Goal: Task Accomplishment & Management: Manage account settings

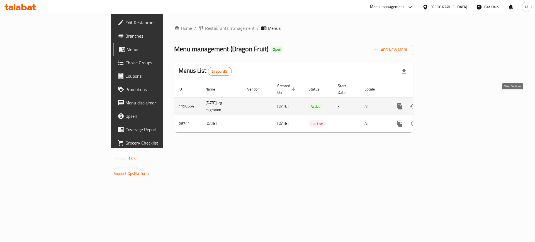
click at [443, 103] on icon "enhanced table" at bounding box center [439, 106] width 7 height 7
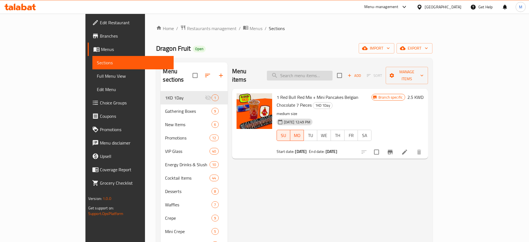
click at [323, 74] on input "search" at bounding box center [300, 76] width 66 height 10
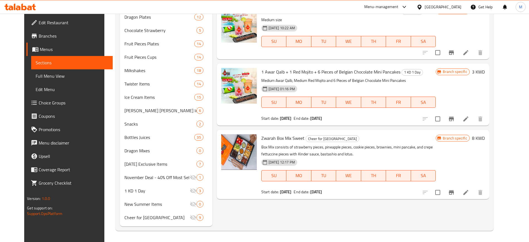
scroll to position [99, 0]
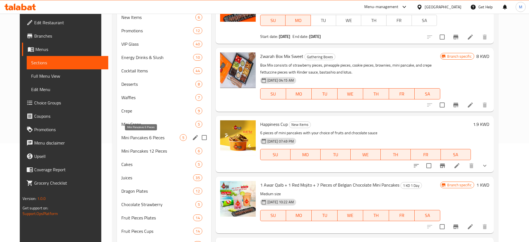
click at [135, 140] on span "Mini Pancakes 6 Pieces" at bounding box center [150, 137] width 58 height 7
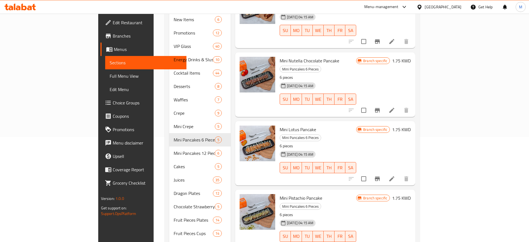
scroll to position [139, 0]
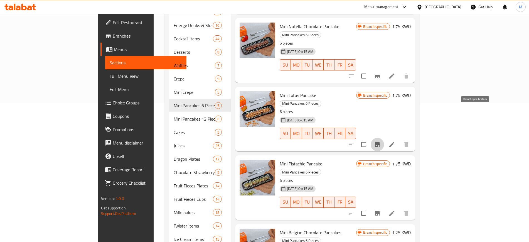
click at [381, 141] on icon "Branch-specific-item" at bounding box center [377, 144] width 7 height 7
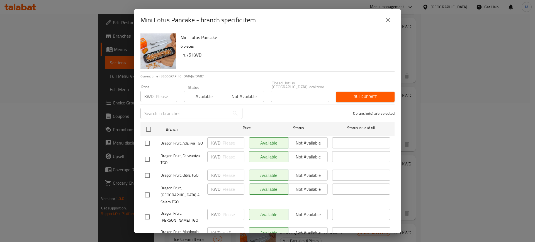
click at [386, 17] on icon "close" at bounding box center [387, 20] width 7 height 7
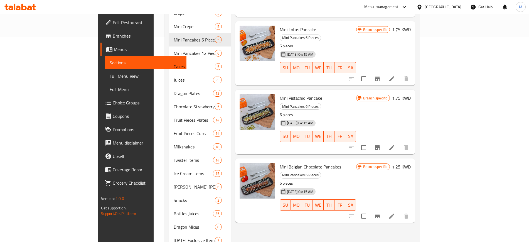
scroll to position [203, 0]
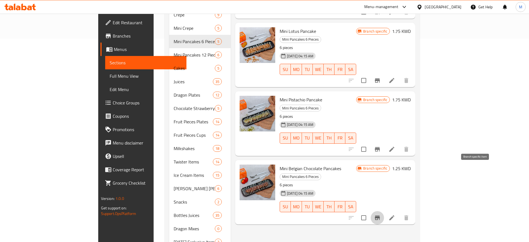
click at [384, 211] on button "Branch-specific-item" at bounding box center [377, 217] width 13 height 13
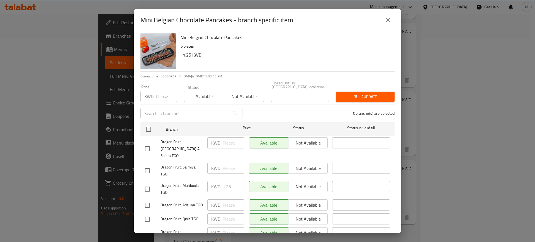
click at [388, 21] on icon "close" at bounding box center [387, 20] width 7 height 7
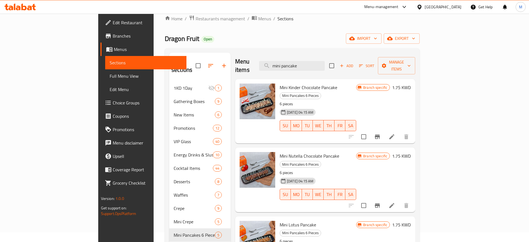
scroll to position [0, 0]
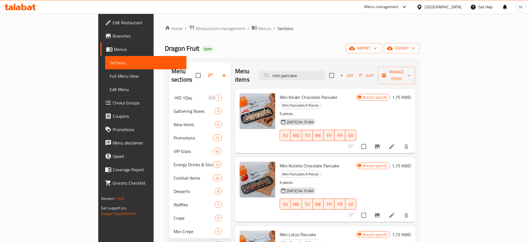
drag, startPoint x: 343, startPoint y: 72, endPoint x: 297, endPoint y: 77, distance: 45.6
click at [297, 77] on div "Menu items mini pancake Add Sort Manage items" at bounding box center [325, 75] width 180 height 26
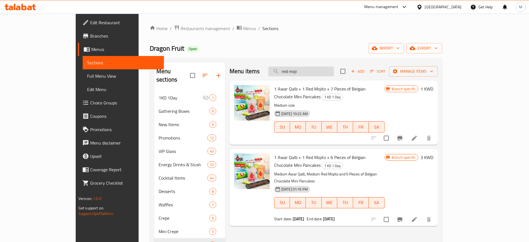
drag, startPoint x: 333, startPoint y: 72, endPoint x: 304, endPoint y: 75, distance: 28.8
click at [304, 75] on input "red moji" at bounding box center [301, 72] width 66 height 10
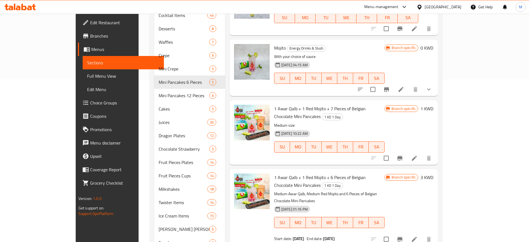
scroll to position [174, 0]
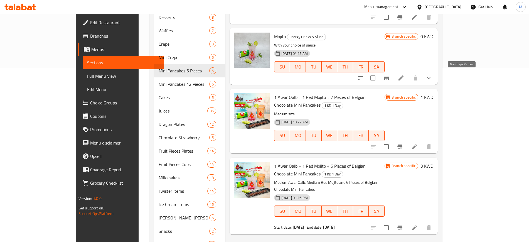
type input "mojito"
click at [390, 75] on icon "Branch-specific-item" at bounding box center [387, 78] width 7 height 7
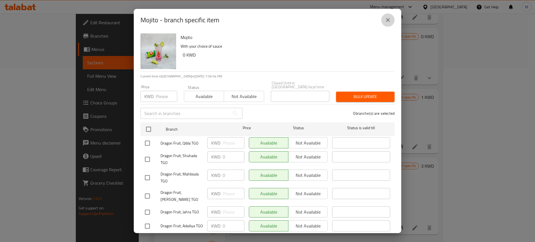
click at [390, 18] on icon "close" at bounding box center [387, 20] width 7 height 7
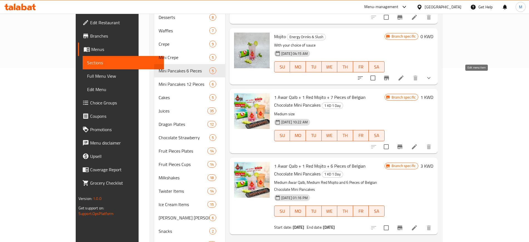
click at [405, 81] on icon at bounding box center [401, 78] width 7 height 7
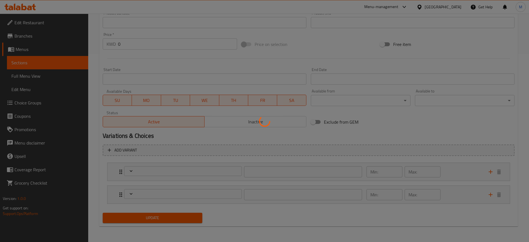
type input "اختيارك من الحجم:"
type input "1"
type input "الاضافات:"
type input "0"
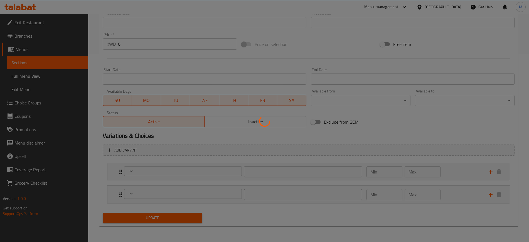
type input "25"
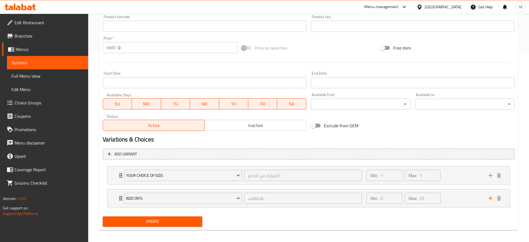
scroll to position [192, 0]
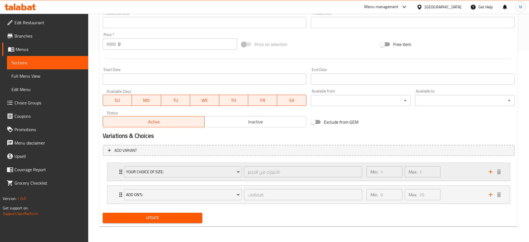
click at [449, 176] on div "Min: 1 ​ Max: 1 ​" at bounding box center [424, 172] width 122 height 18
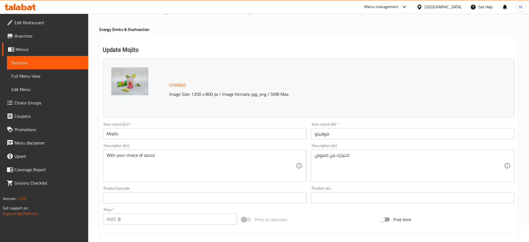
scroll to position [0, 0]
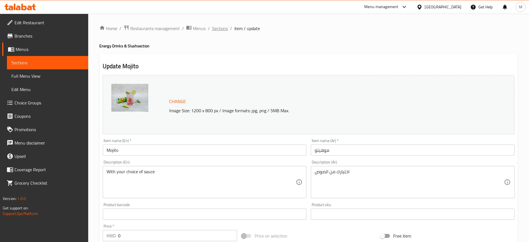
click at [218, 32] on span "Sections" at bounding box center [220, 28] width 16 height 7
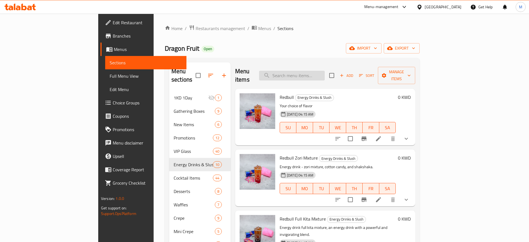
click at [325, 71] on input "search" at bounding box center [292, 76] width 66 height 10
click at [387, 134] on li at bounding box center [379, 139] width 16 height 10
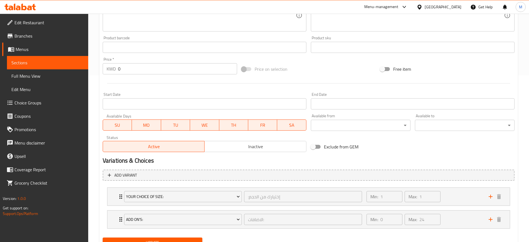
scroll to position [174, 0]
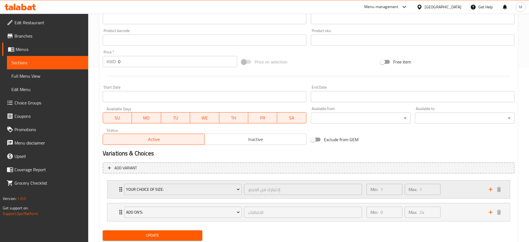
click at [458, 183] on div "Min: 1 ​ Max: 1 ​" at bounding box center [424, 189] width 122 height 18
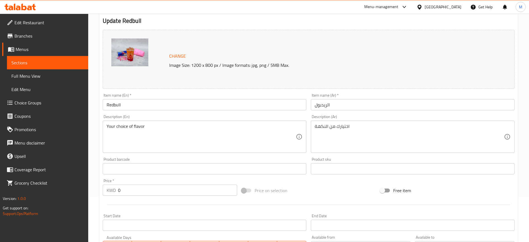
scroll to position [0, 0]
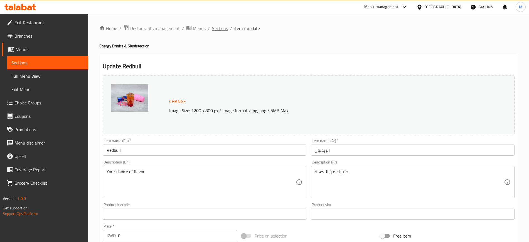
click at [216, 31] on span "Sections" at bounding box center [220, 28] width 16 height 7
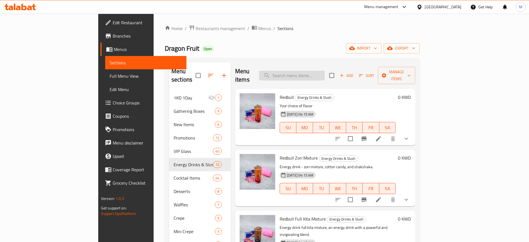
click at [315, 71] on input "search" at bounding box center [292, 76] width 66 height 10
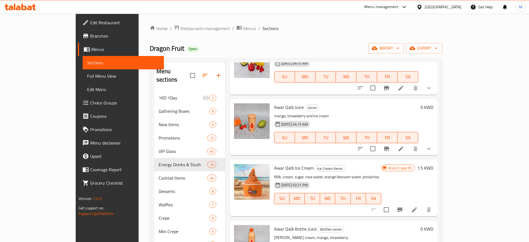
scroll to position [487, 0]
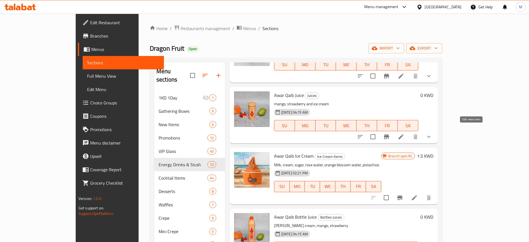
type input "awar qa"
click at [405, 133] on icon at bounding box center [401, 136] width 7 height 7
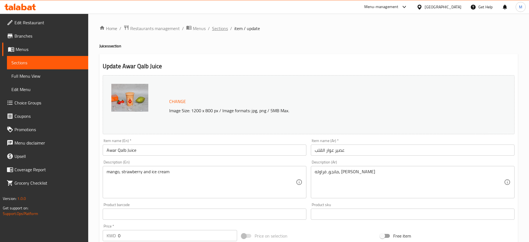
click at [222, 27] on span "Sections" at bounding box center [220, 28] width 16 height 7
